Goal: Information Seeking & Learning: Learn about a topic

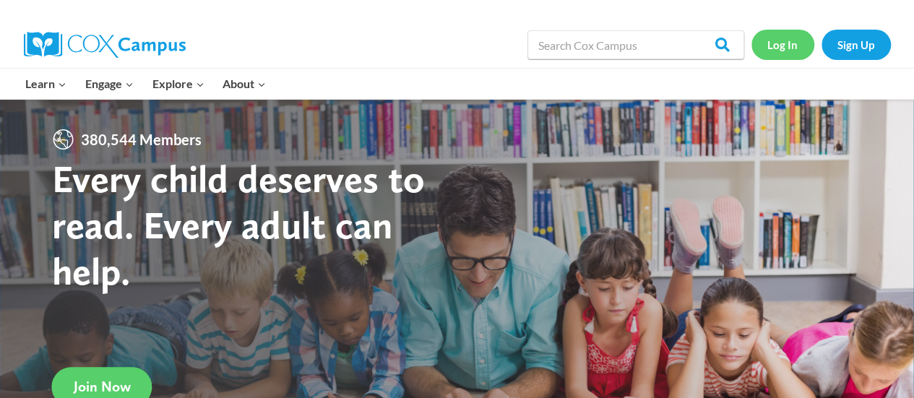
click at [769, 48] on link "Log In" at bounding box center [783, 45] width 63 height 30
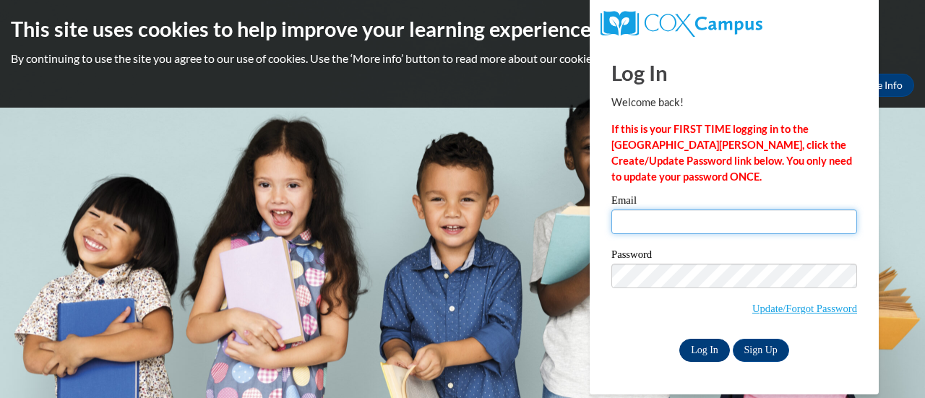
type input "[PERSON_NAME][EMAIL_ADDRESS][PERSON_NAME][DOMAIN_NAME]"
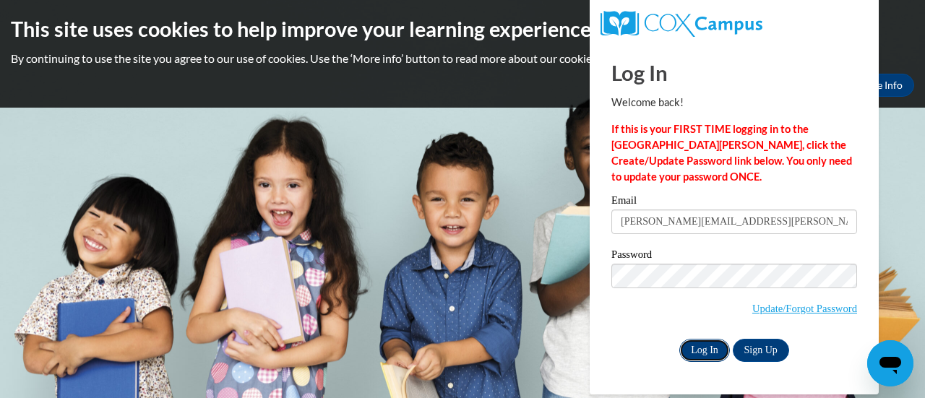
click at [719, 356] on input "Log In" at bounding box center [704, 350] width 51 height 23
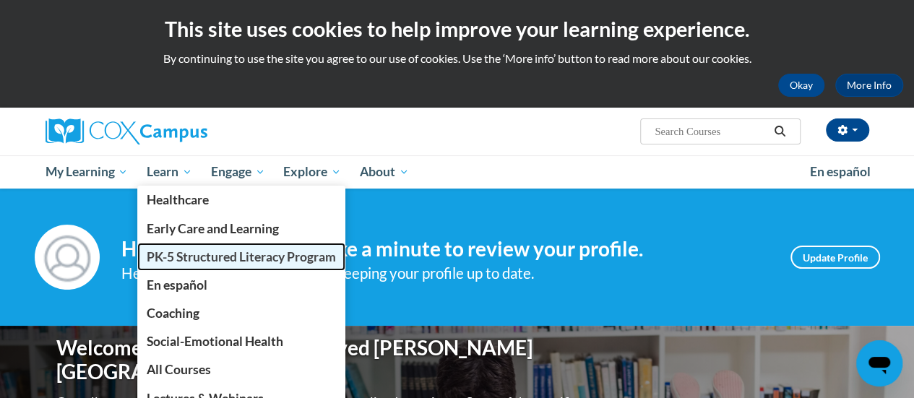
click at [152, 255] on span "PK-5 Structured Literacy Program" at bounding box center [241, 256] width 189 height 15
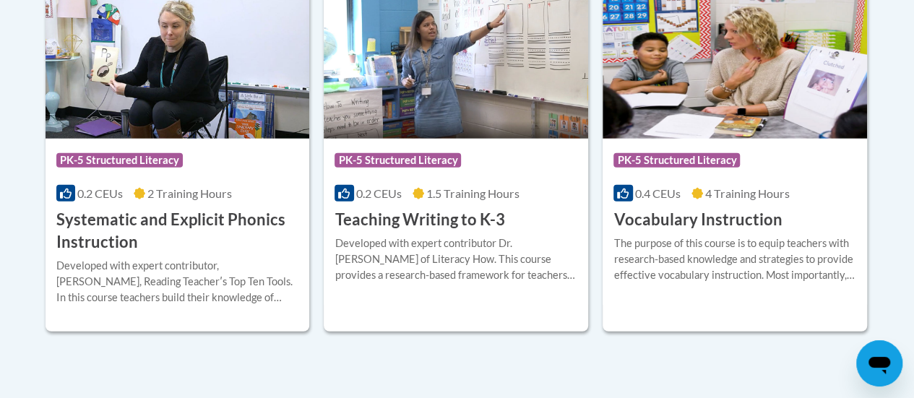
scroll to position [1775, 0]
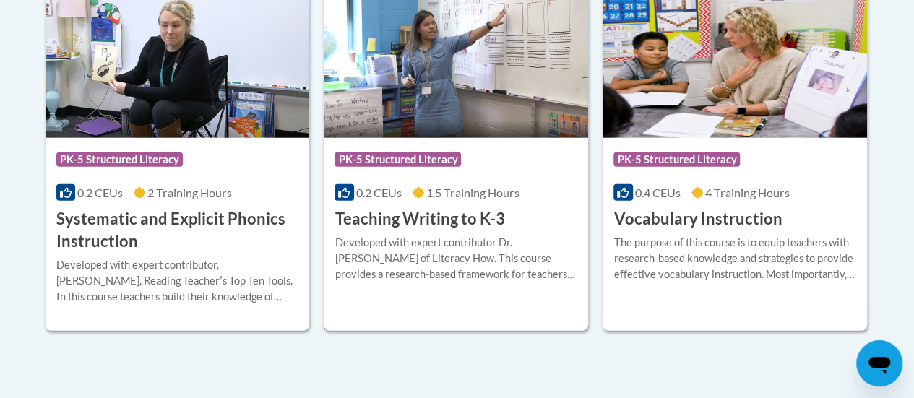
click at [452, 212] on h3 "Teaching Writing to K-3" at bounding box center [420, 219] width 170 height 22
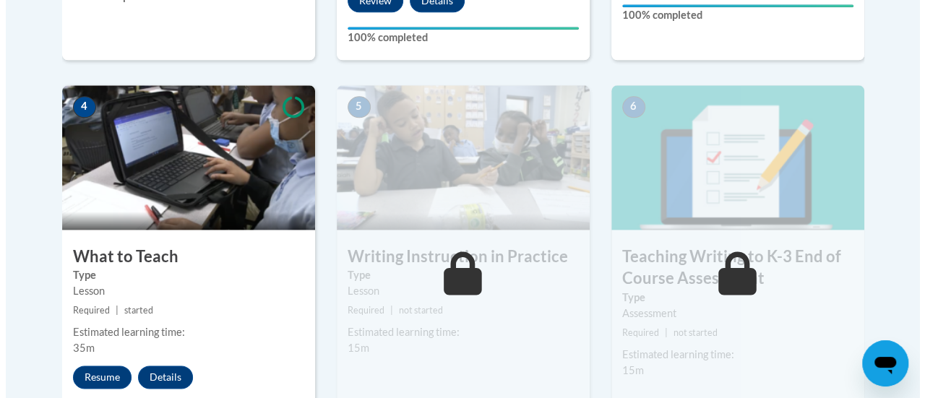
scroll to position [804, 0]
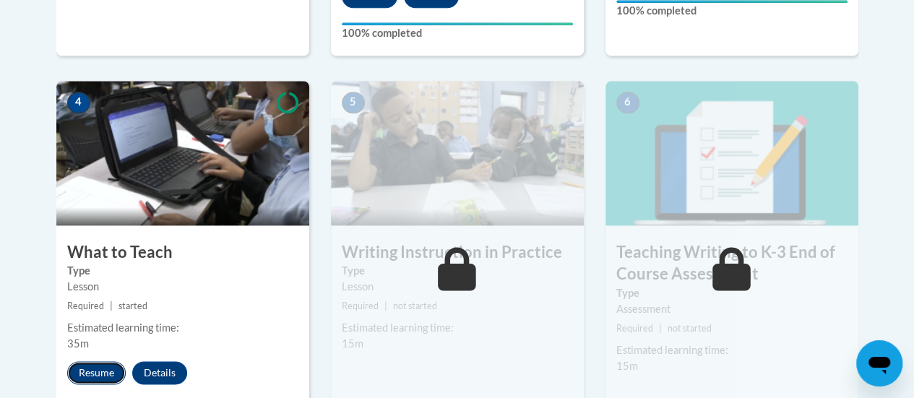
click at [93, 371] on button "Resume" at bounding box center [96, 372] width 59 height 23
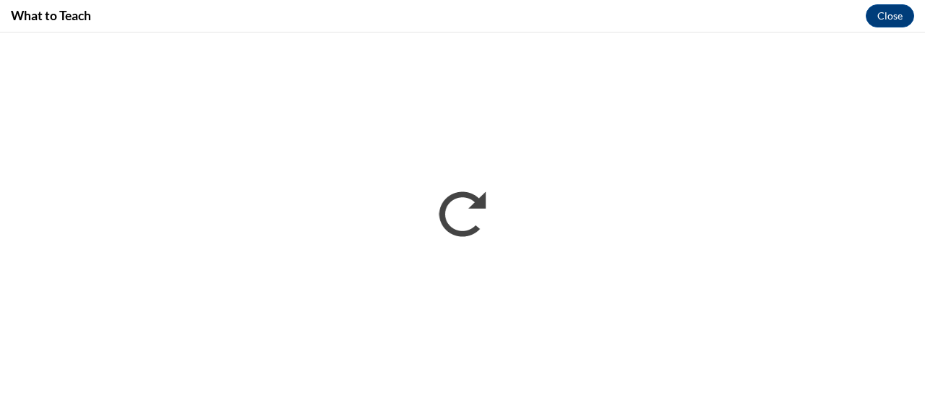
scroll to position [0, 0]
click at [509, 9] on div "What to Teach Close" at bounding box center [462, 16] width 925 height 33
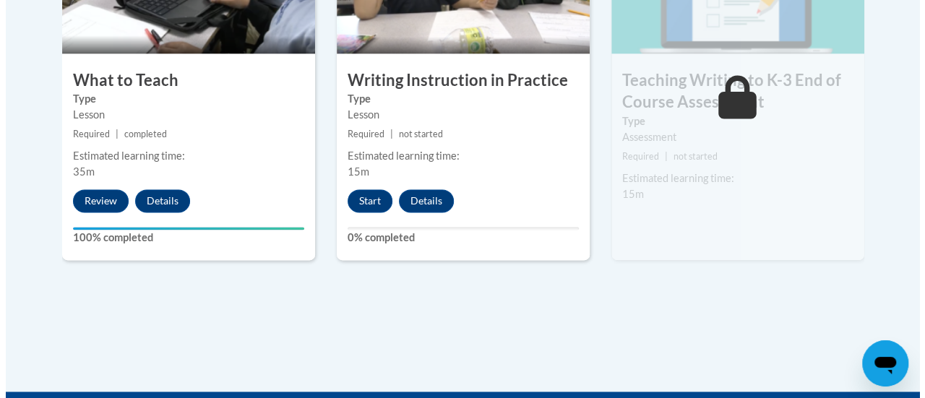
scroll to position [977, 0]
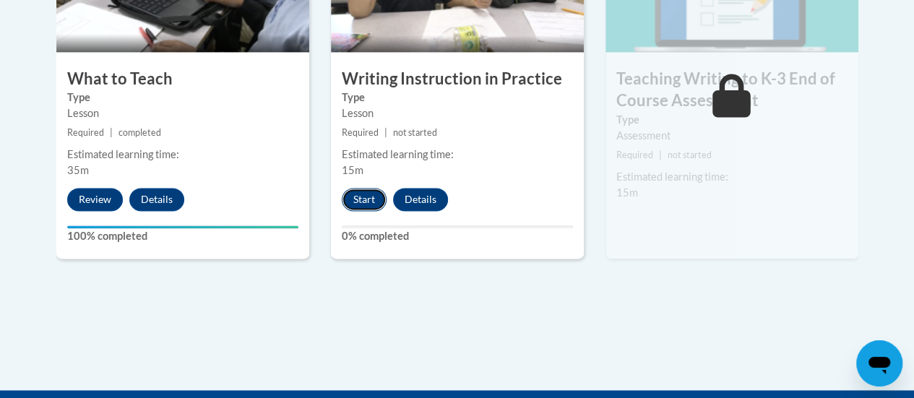
click at [364, 198] on button "Start" at bounding box center [364, 199] width 45 height 23
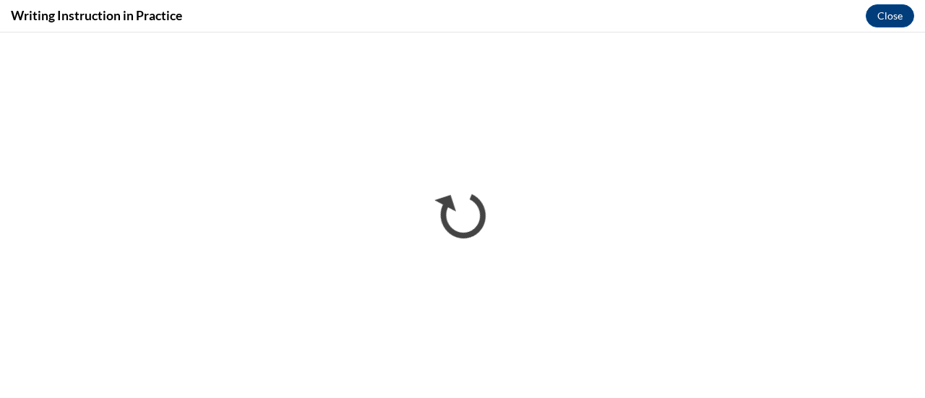
scroll to position [0, 0]
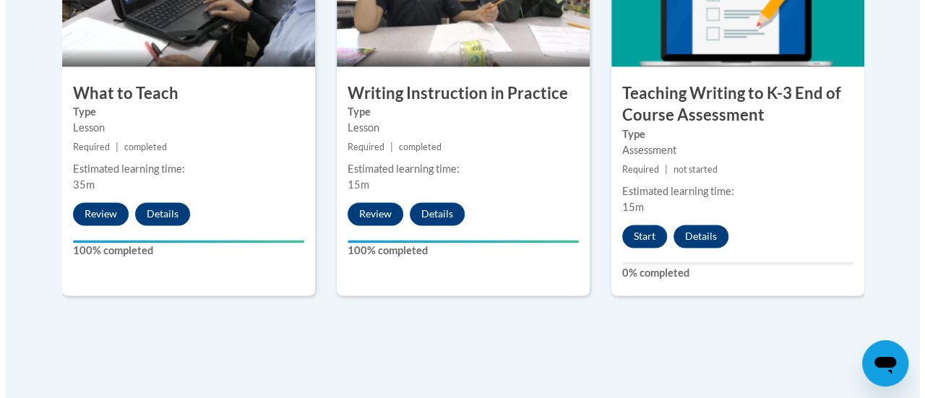
scroll to position [964, 0]
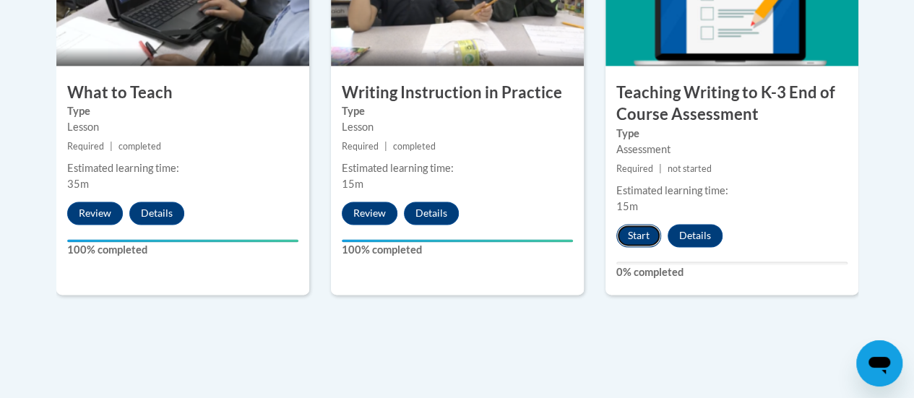
click at [648, 240] on button "Start" at bounding box center [639, 235] width 45 height 23
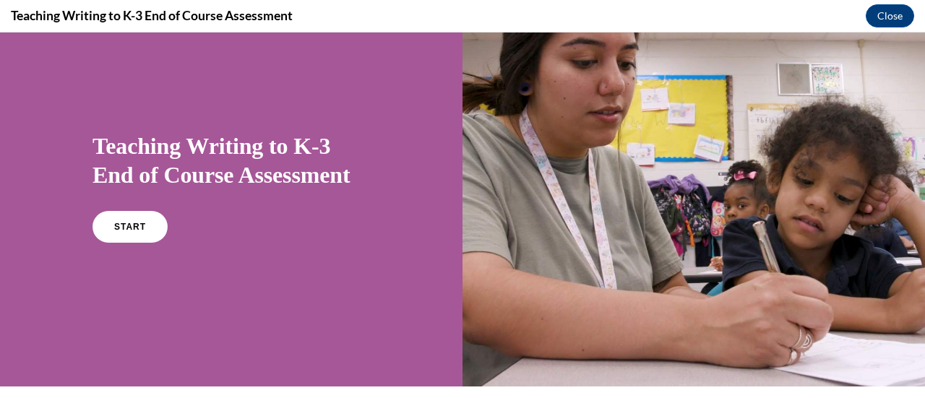
scroll to position [63, 0]
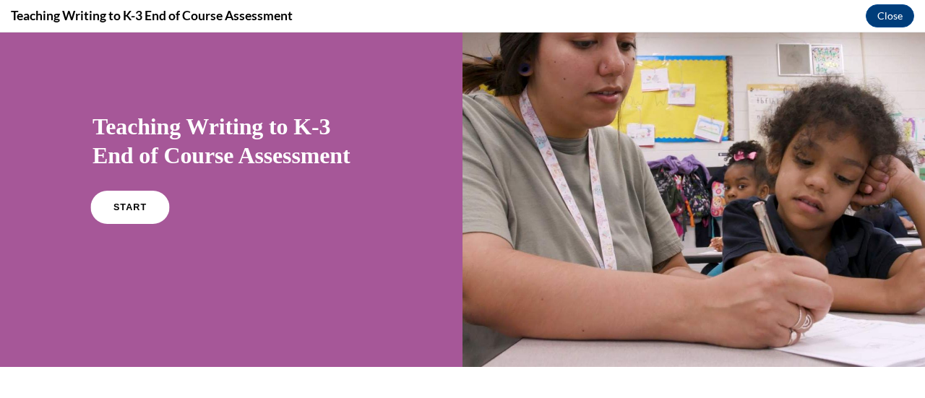
click at [134, 211] on link "START" at bounding box center [129, 207] width 79 height 33
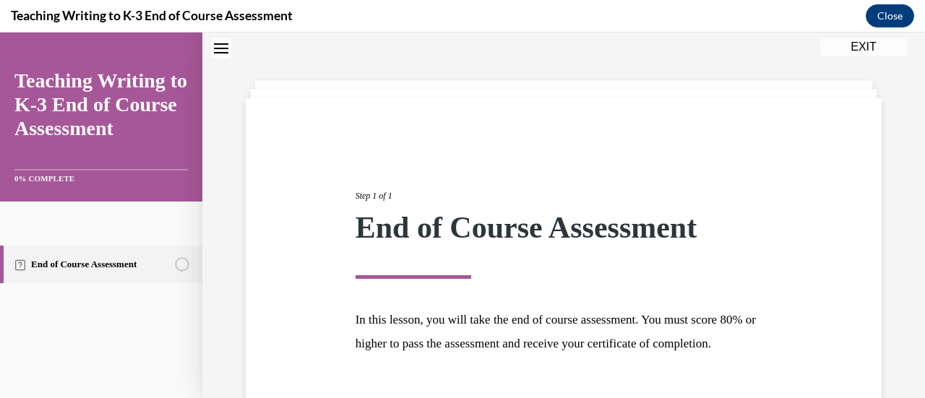
scroll to position [169, 0]
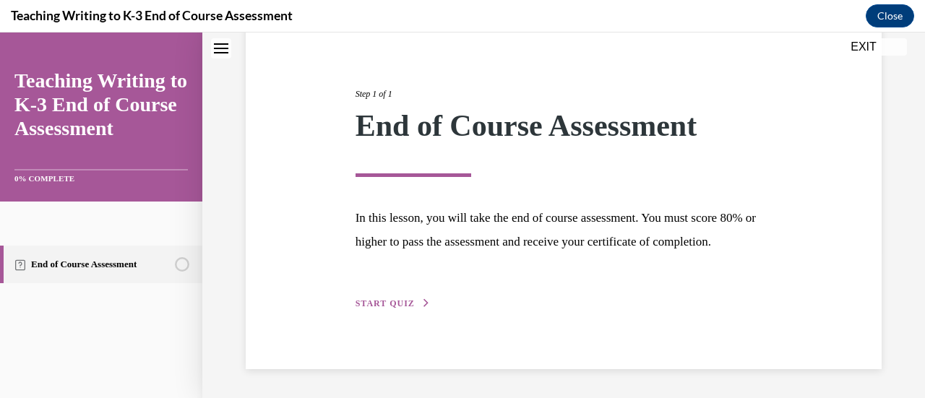
click at [381, 303] on span "START QUIZ" at bounding box center [385, 304] width 59 height 10
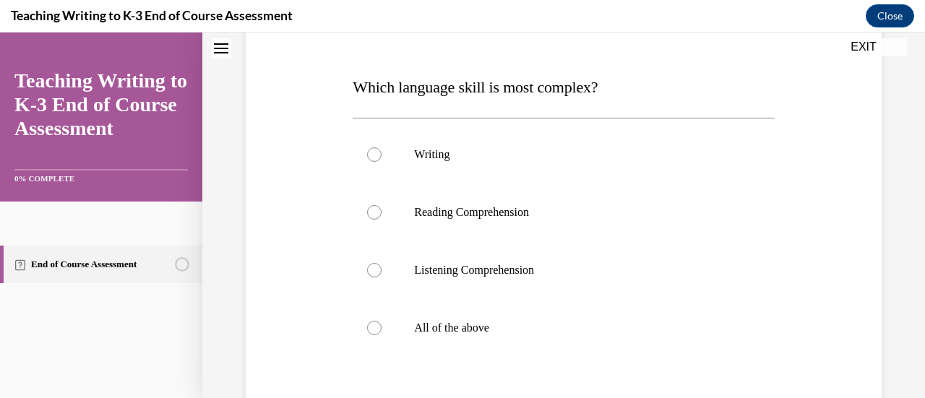
scroll to position [205, 0]
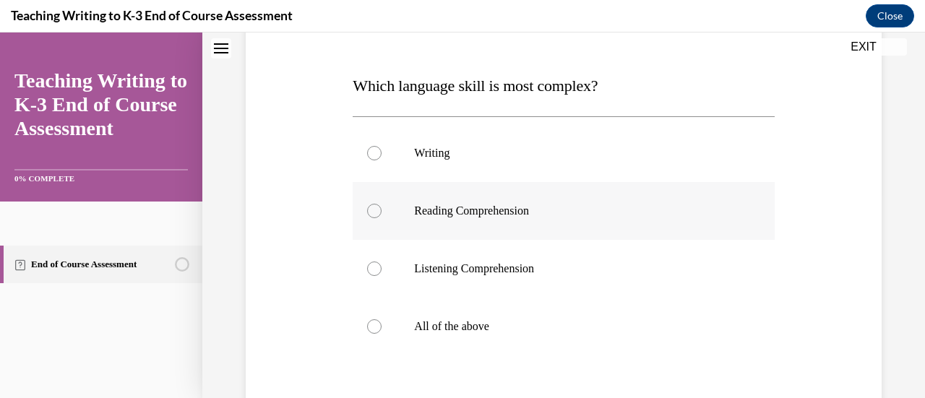
click at [507, 221] on label "Reading Comprehension" at bounding box center [563, 211] width 421 height 58
click at [382, 218] on input "Reading Comprehension" at bounding box center [374, 211] width 14 height 14
radio input "true"
click at [457, 341] on label "All of the above" at bounding box center [563, 327] width 421 height 58
click at [382, 334] on input "All of the above" at bounding box center [374, 326] width 14 height 14
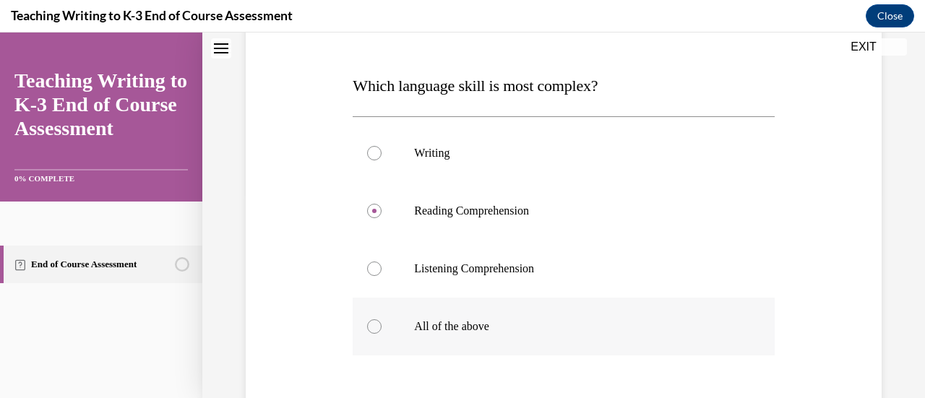
radio input "true"
click at [655, 288] on label "Listening Comprehension" at bounding box center [563, 269] width 421 height 58
click at [382, 276] on input "Listening Comprehension" at bounding box center [374, 269] width 14 height 14
radio input "true"
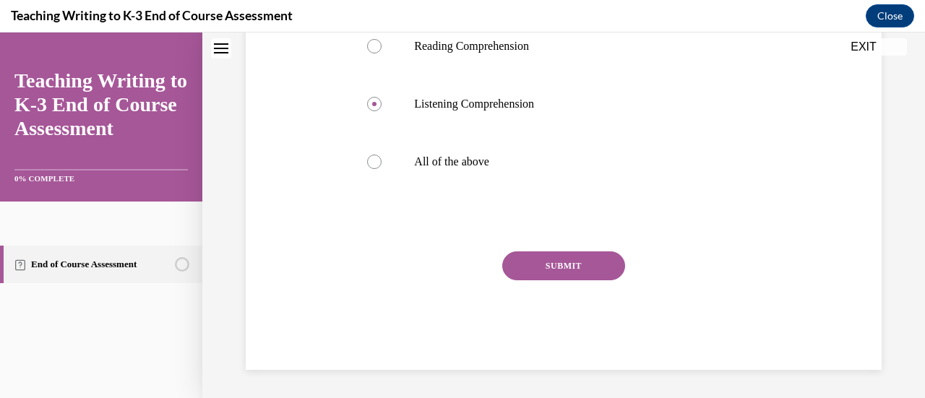
click at [596, 261] on button "SUBMIT" at bounding box center [563, 266] width 123 height 29
